Goal: Entertainment & Leisure: Consume media (video, audio)

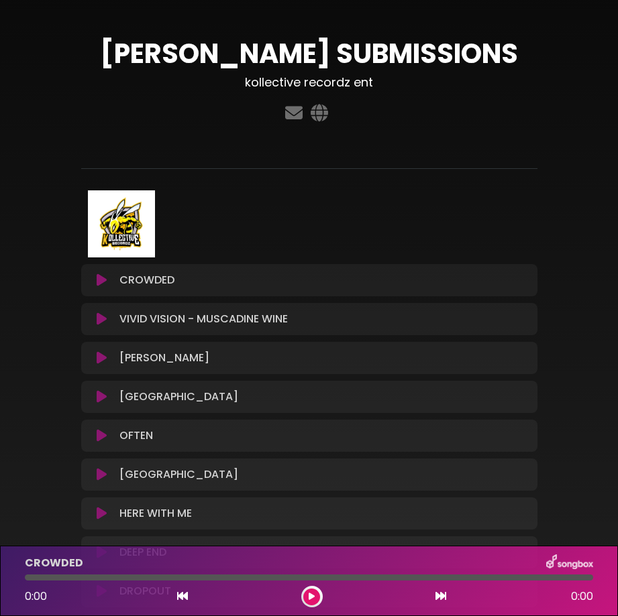
click at [90, 280] on button at bounding box center [101, 280] width 25 height 13
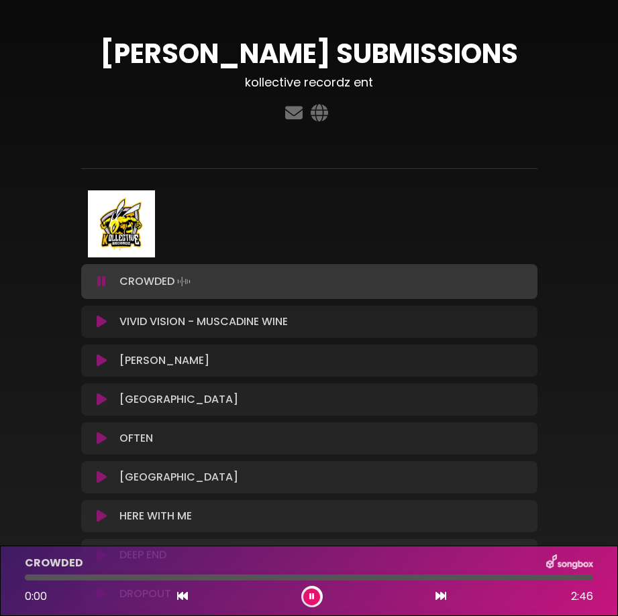
click at [102, 277] on icon at bounding box center [101, 281] width 9 height 13
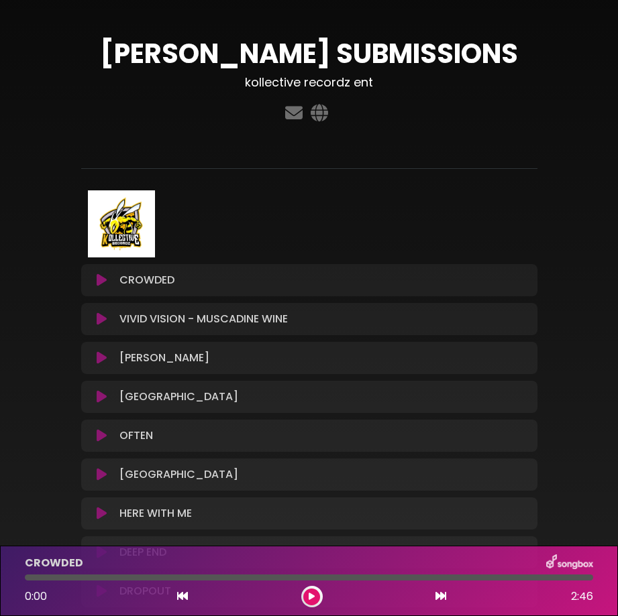
click at [102, 277] on icon at bounding box center [102, 280] width 10 height 13
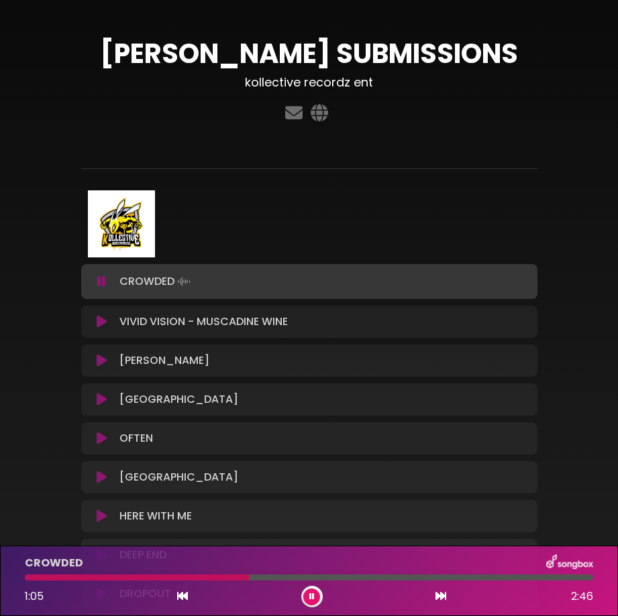
click at [98, 315] on icon at bounding box center [102, 321] width 10 height 13
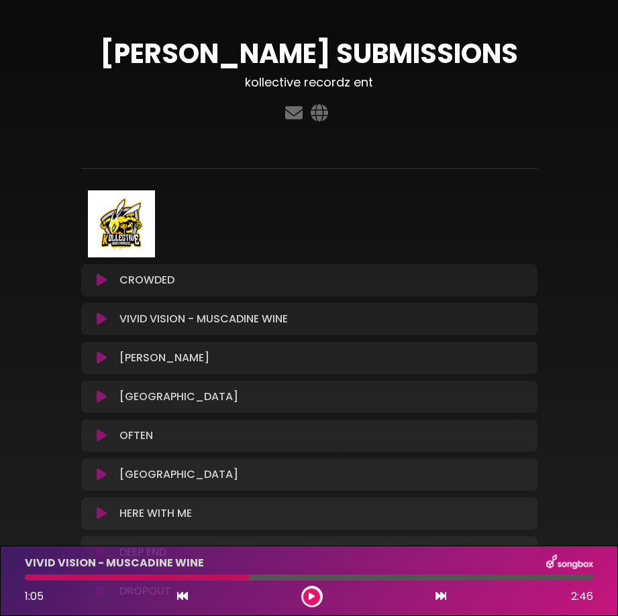
click at [95, 359] on button at bounding box center [101, 357] width 25 height 13
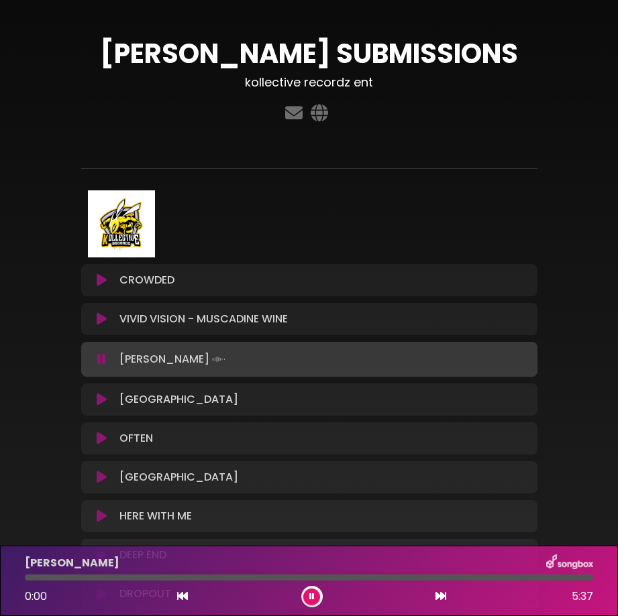
click at [103, 404] on icon at bounding box center [102, 399] width 10 height 13
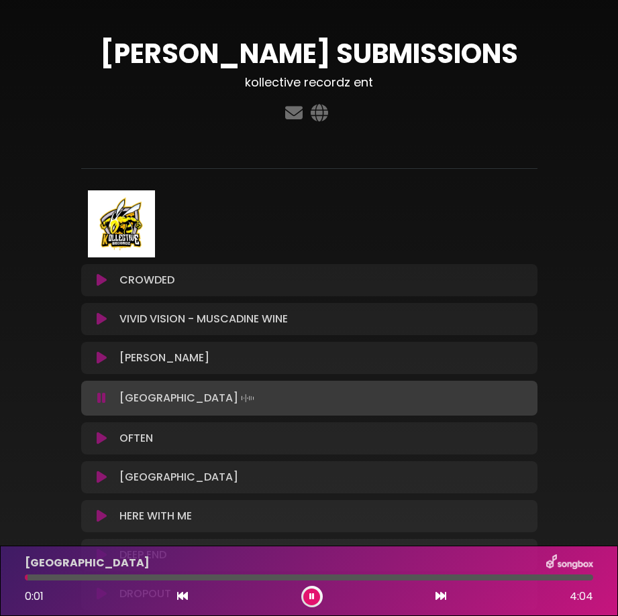
click at [102, 437] on icon at bounding box center [102, 438] width 10 height 13
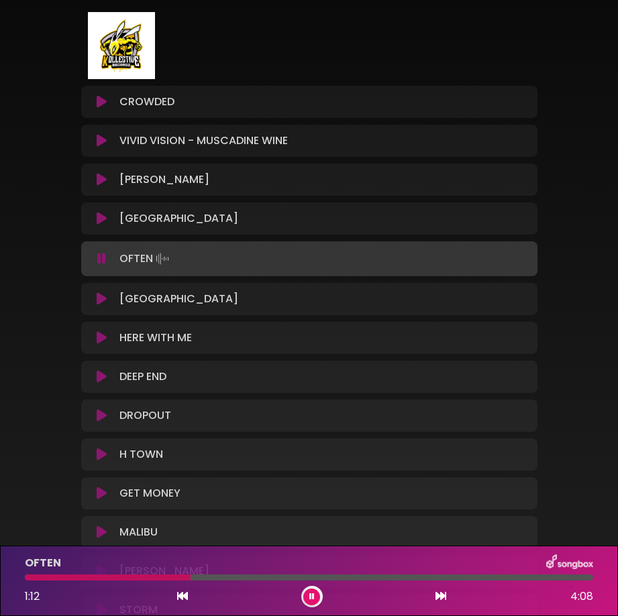
scroll to position [201, 0]
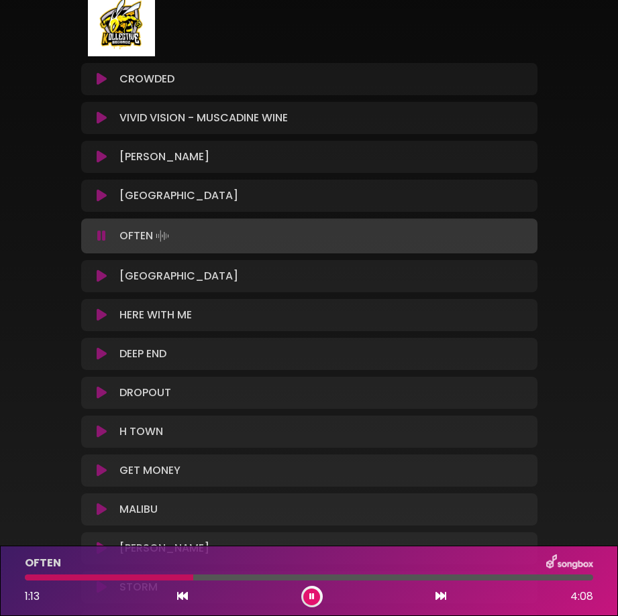
click at [95, 276] on button at bounding box center [101, 276] width 25 height 13
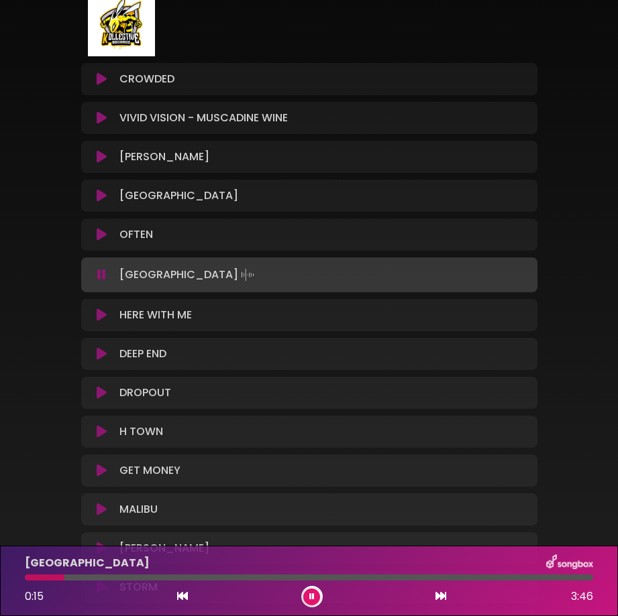
click at [103, 314] on icon at bounding box center [102, 315] width 10 height 13
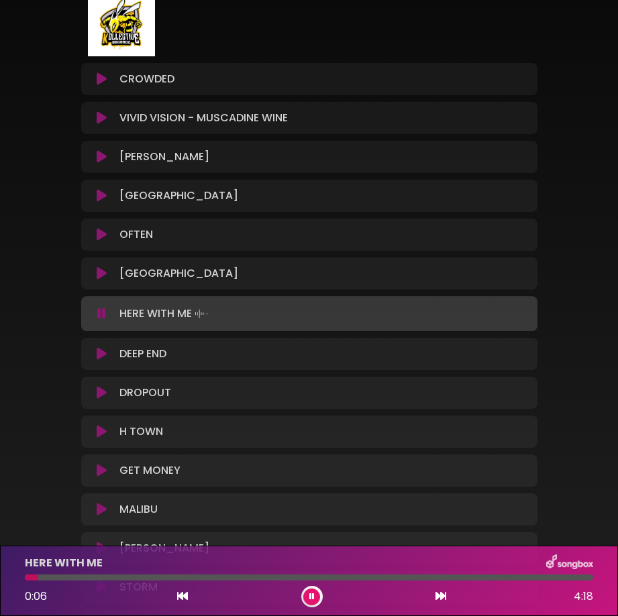
click at [105, 353] on icon at bounding box center [102, 353] width 10 height 13
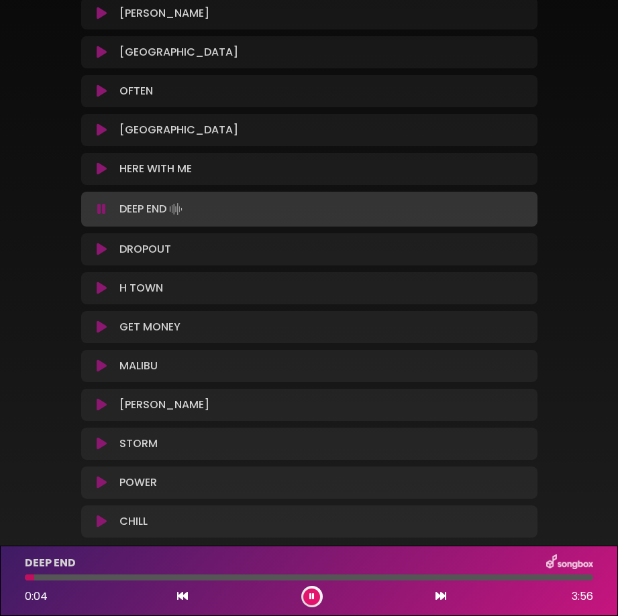
scroll to position [411, 0]
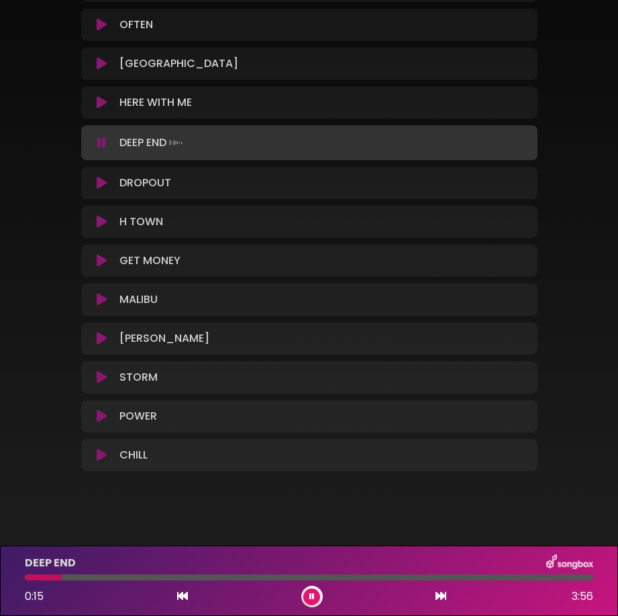
click at [99, 178] on icon at bounding box center [102, 182] width 10 height 13
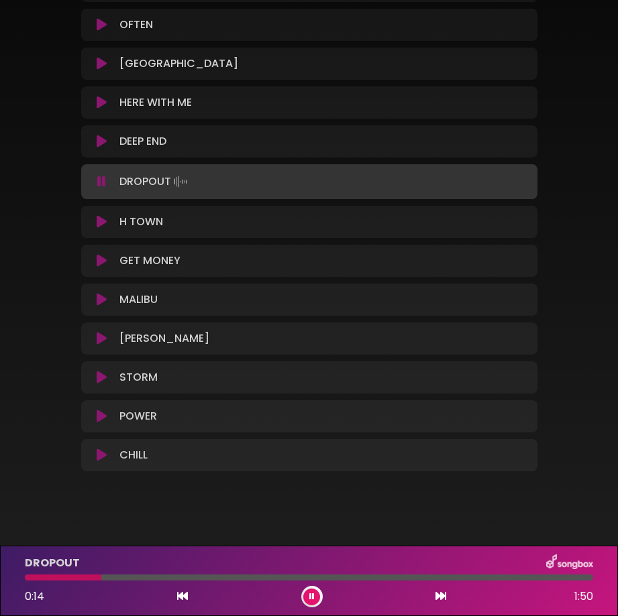
click at [101, 222] on icon at bounding box center [102, 221] width 10 height 13
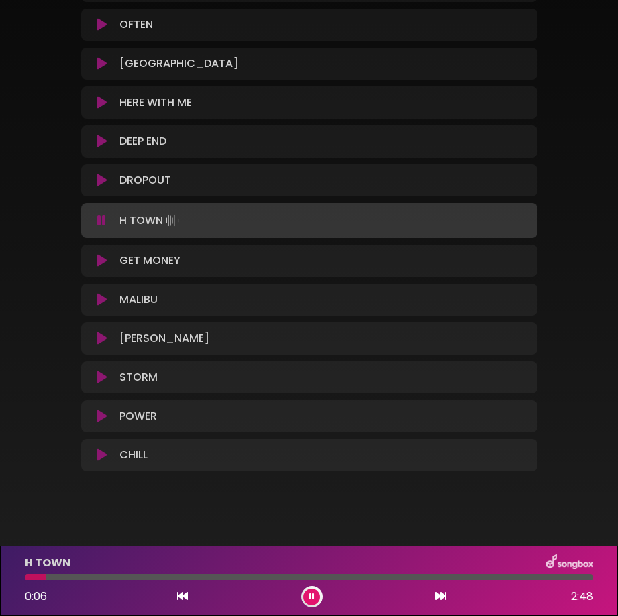
click at [100, 263] on icon at bounding box center [102, 260] width 10 height 13
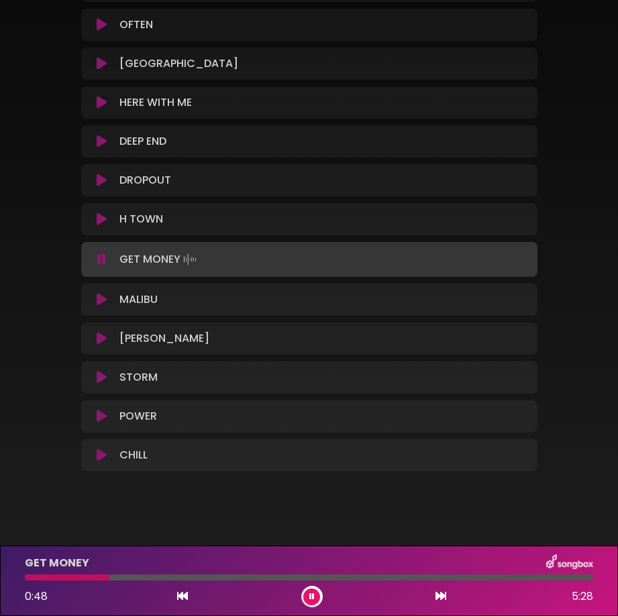
click at [99, 292] on div "MALIBU Loading Track..." at bounding box center [309, 300] width 440 height 16
click at [101, 303] on icon at bounding box center [102, 299] width 10 height 13
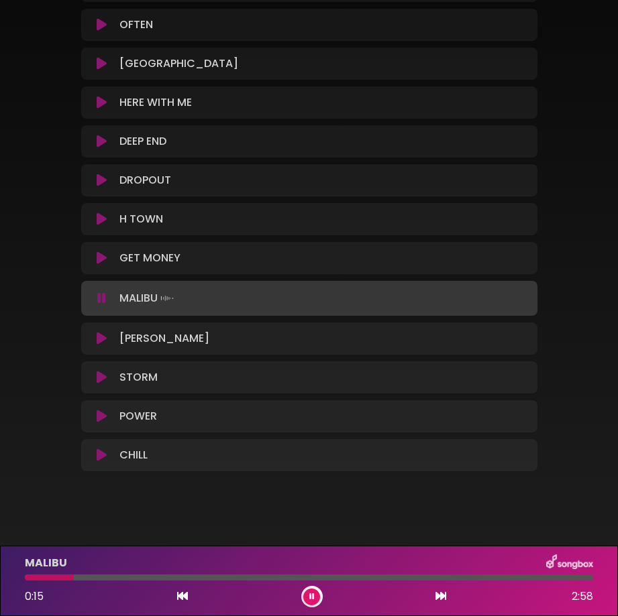
click at [97, 334] on icon at bounding box center [102, 338] width 10 height 13
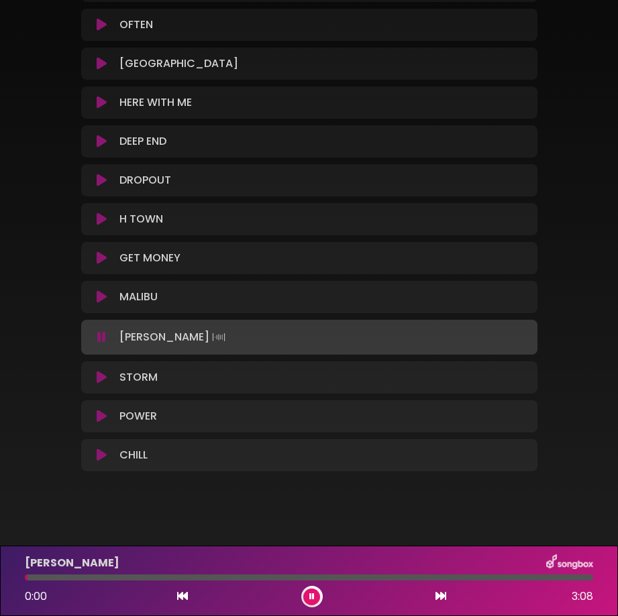
click at [102, 379] on icon at bounding box center [102, 377] width 10 height 13
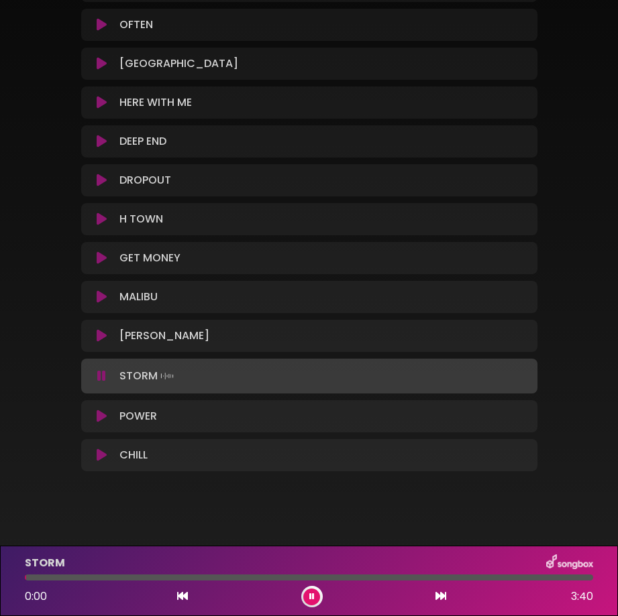
click at [105, 412] on icon at bounding box center [102, 416] width 10 height 13
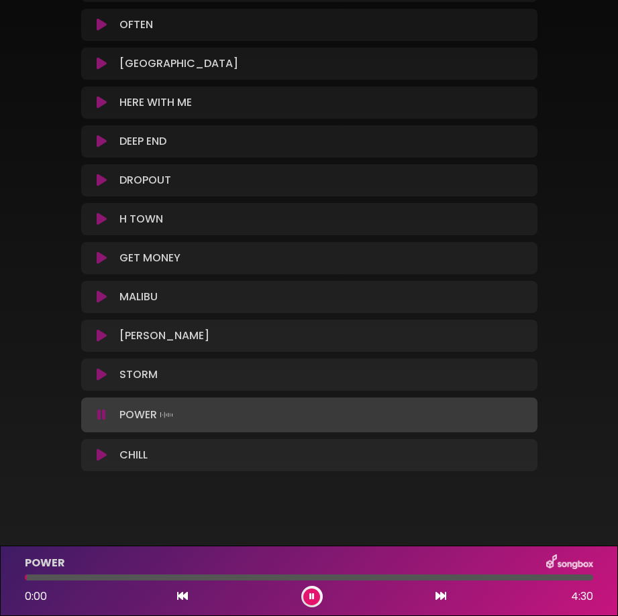
click at [101, 454] on icon at bounding box center [102, 455] width 10 height 13
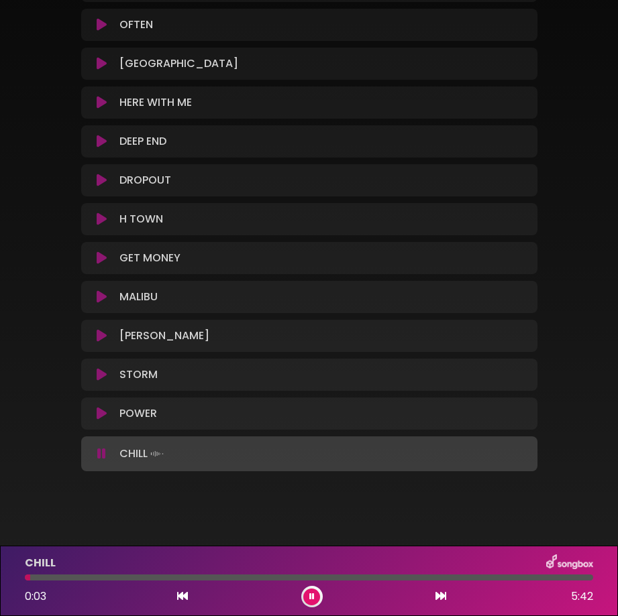
scroll to position [344, 0]
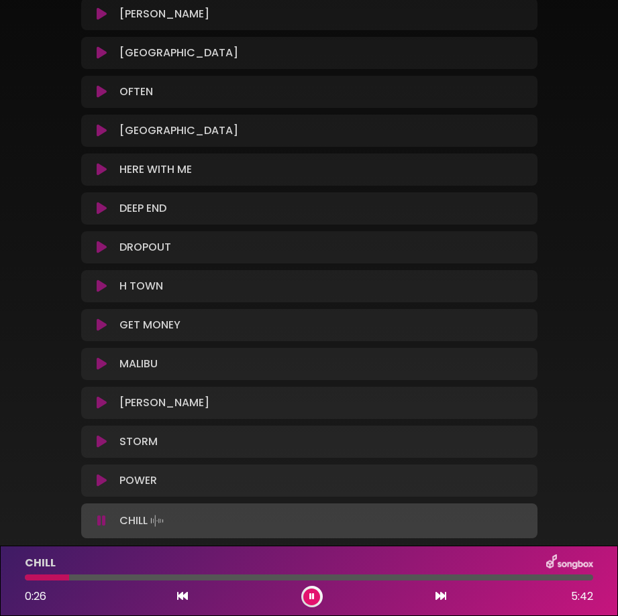
click at [108, 520] on button at bounding box center [101, 520] width 25 height 13
